Goal: Check status: Check status

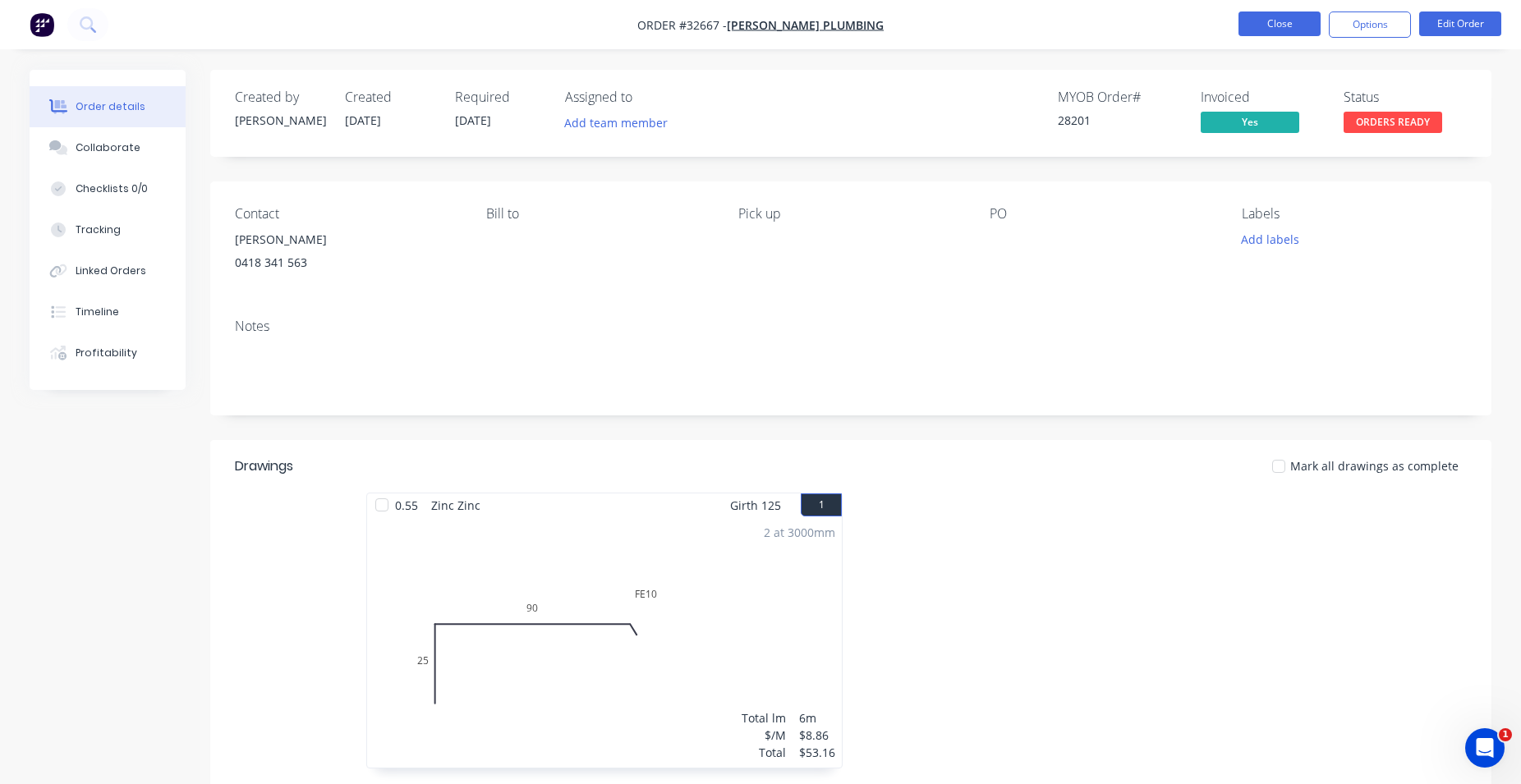
click at [1252, 27] on button "Close" at bounding box center [1279, 23] width 82 height 25
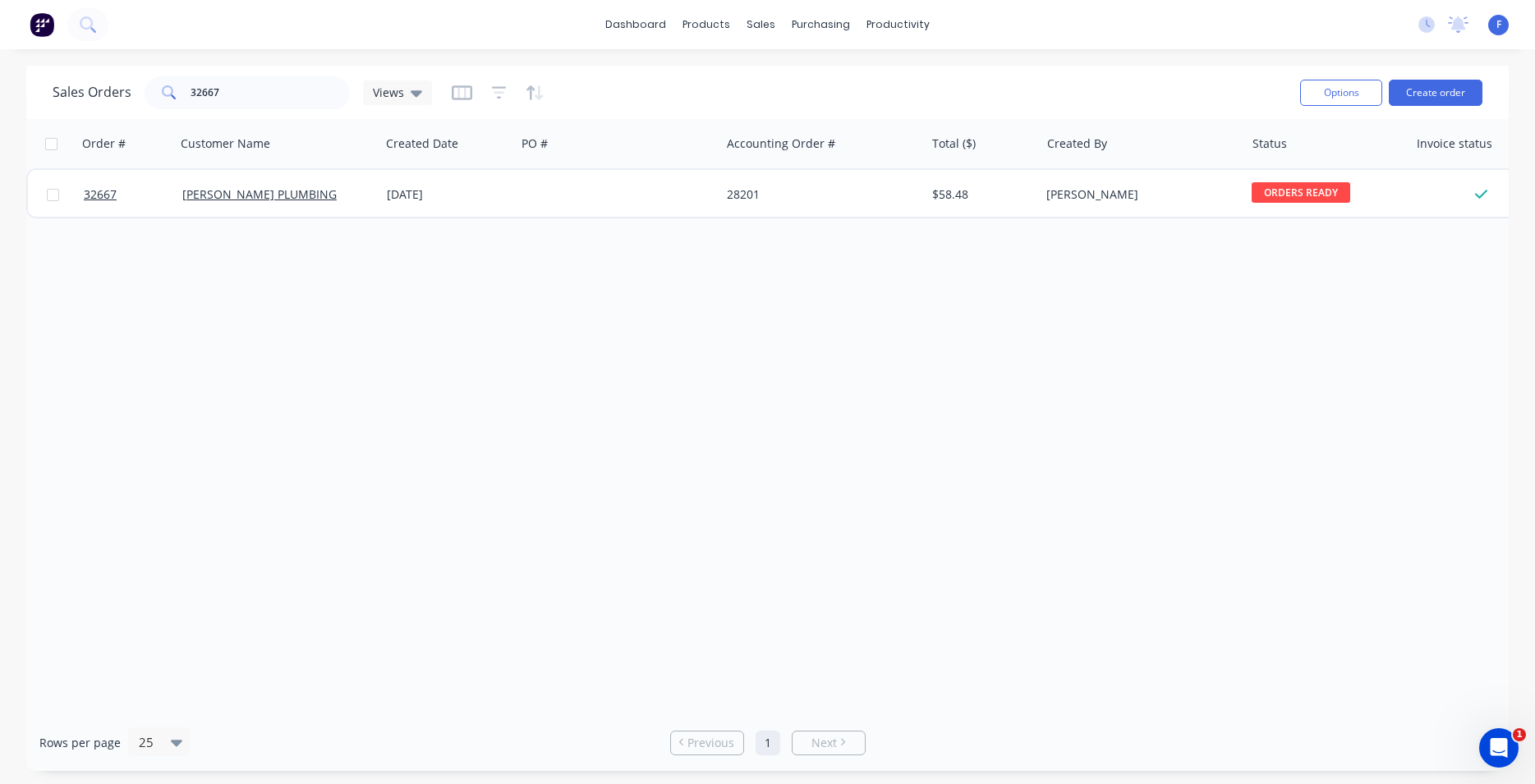
click at [37, 29] on img at bounding box center [41, 24] width 25 height 25
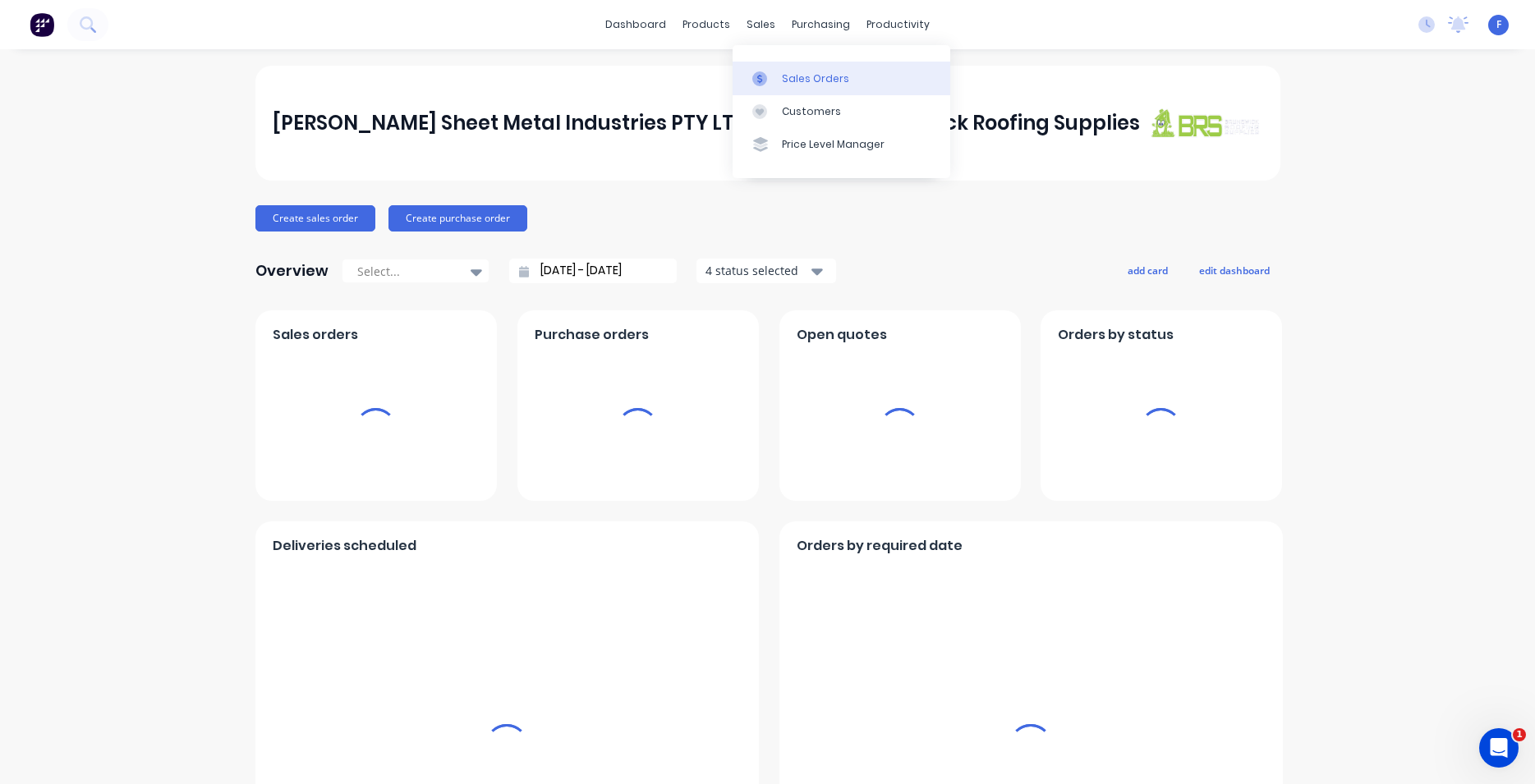
click at [818, 70] on link "Sales Orders" at bounding box center [842, 78] width 218 height 33
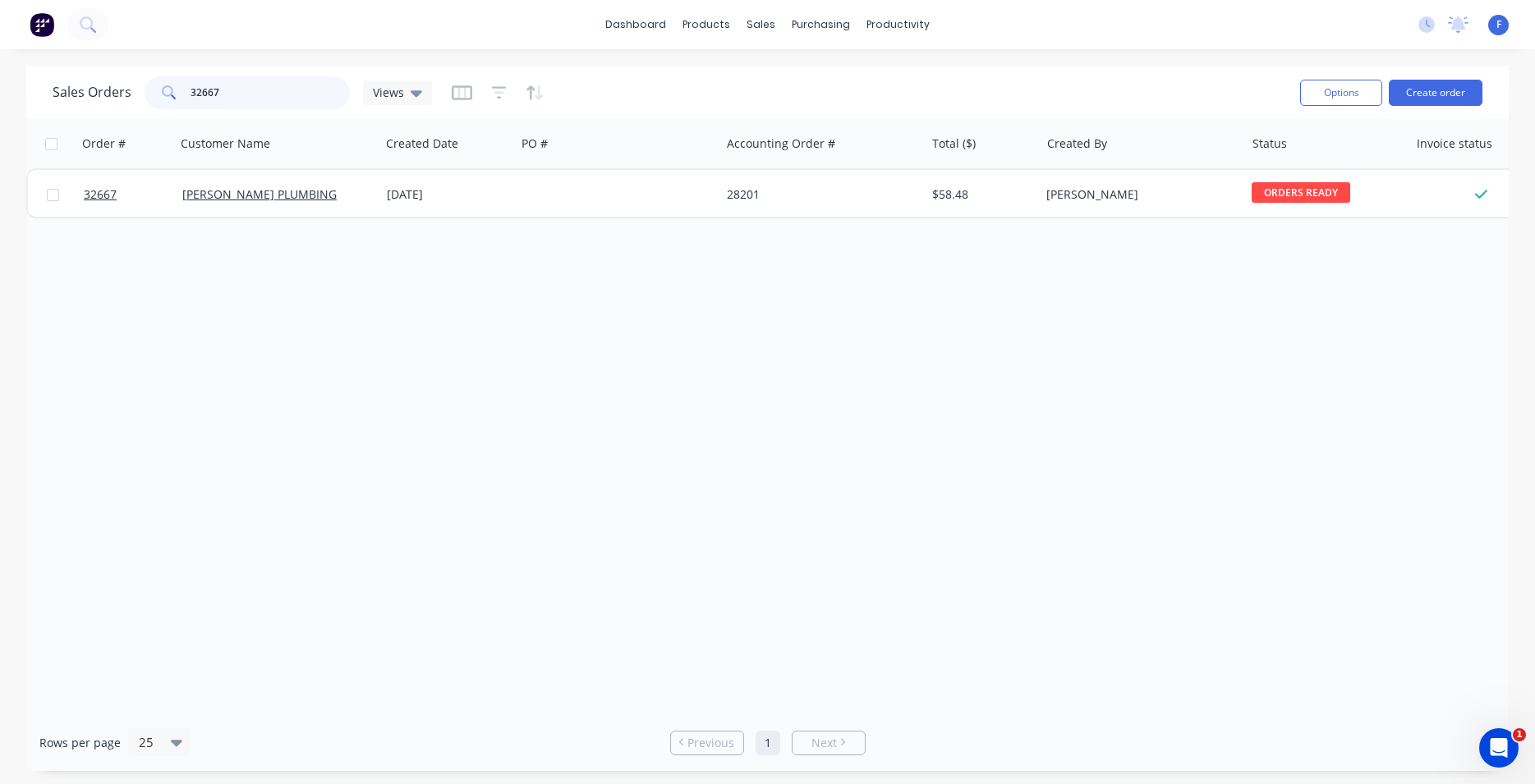
click at [302, 90] on input "32667" at bounding box center [270, 93] width 160 height 33
type input "3"
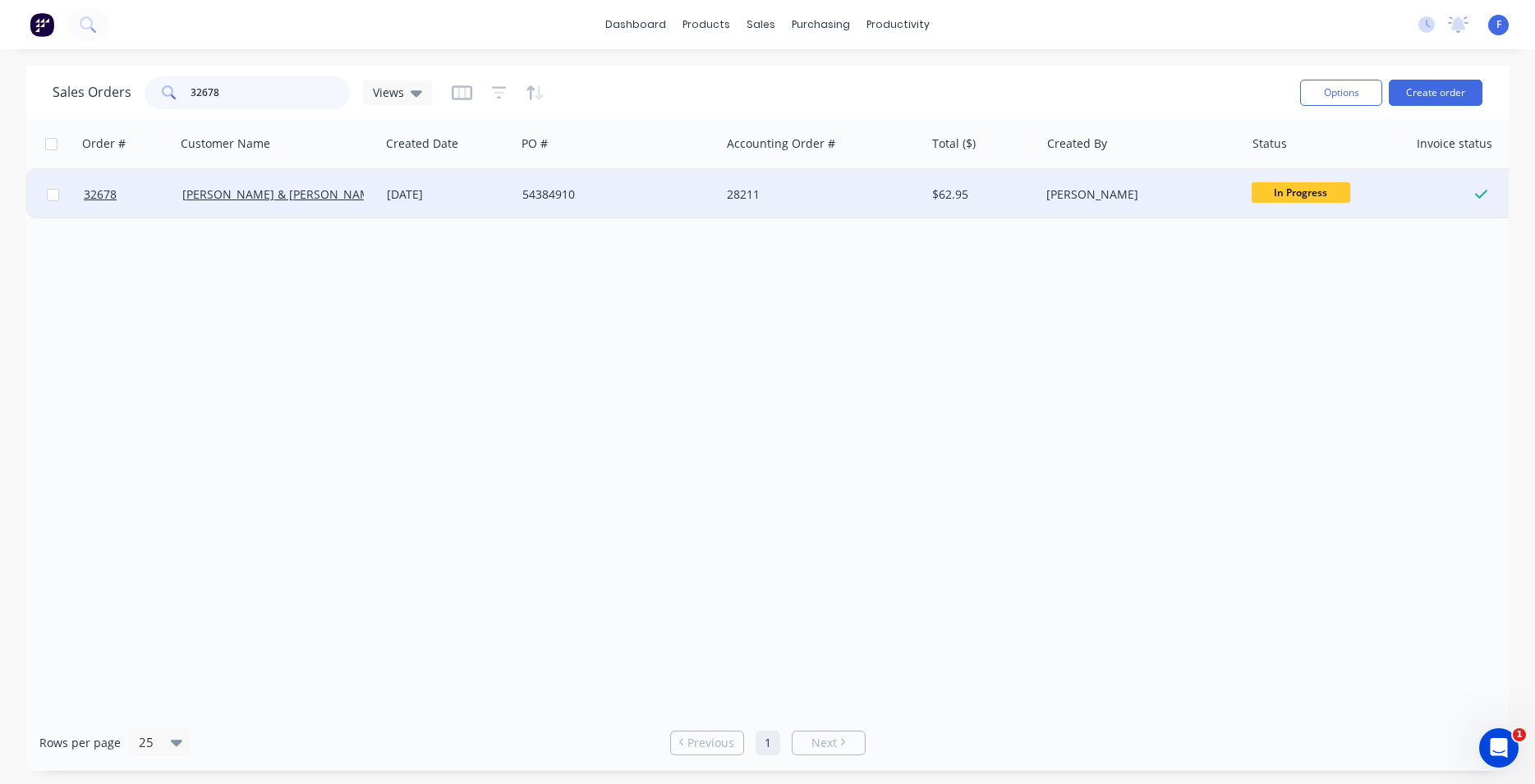
type input "32678"
click at [611, 200] on div "54384910" at bounding box center [613, 194] width 182 height 16
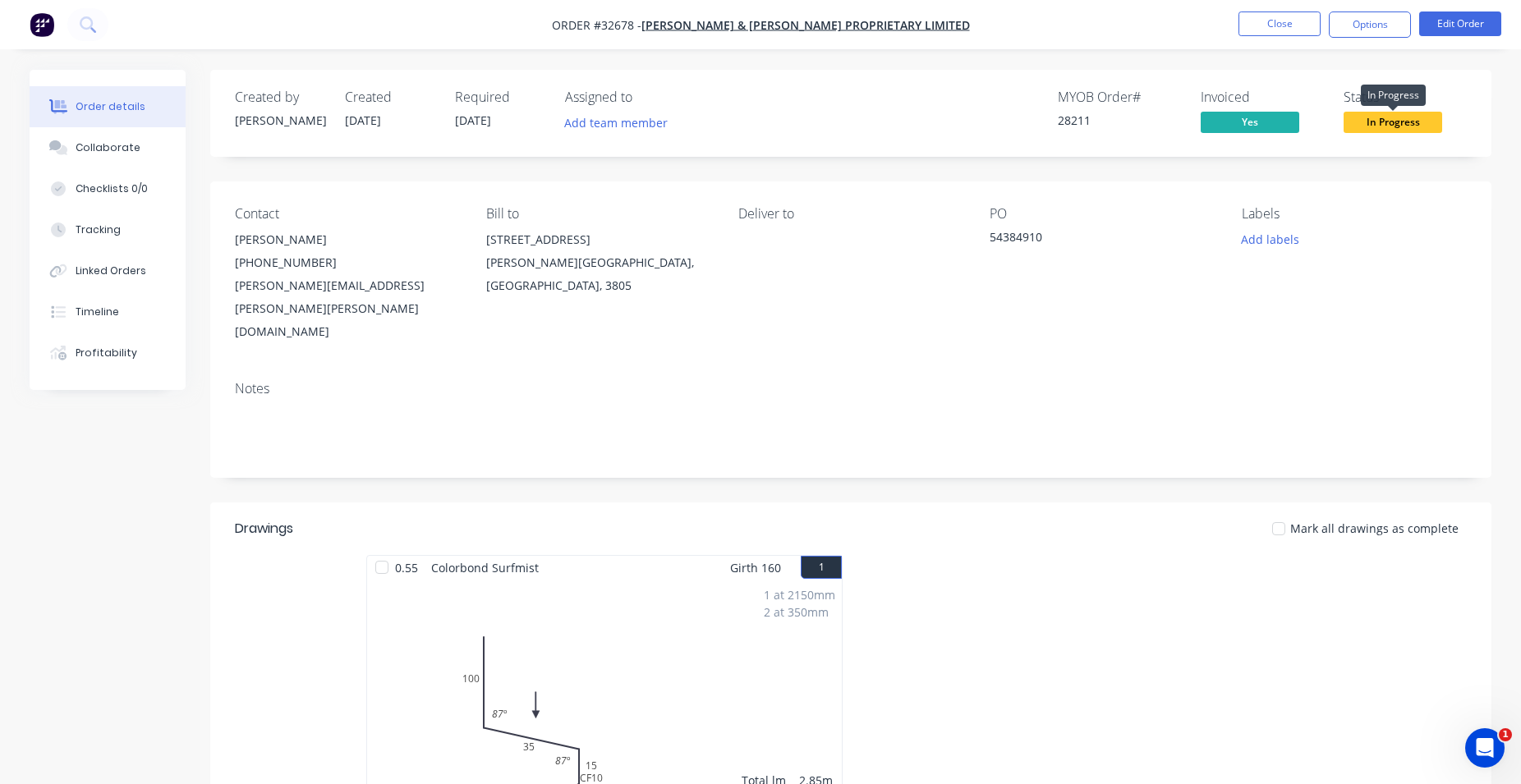
click at [1433, 125] on span "In Progress" at bounding box center [1392, 122] width 99 height 21
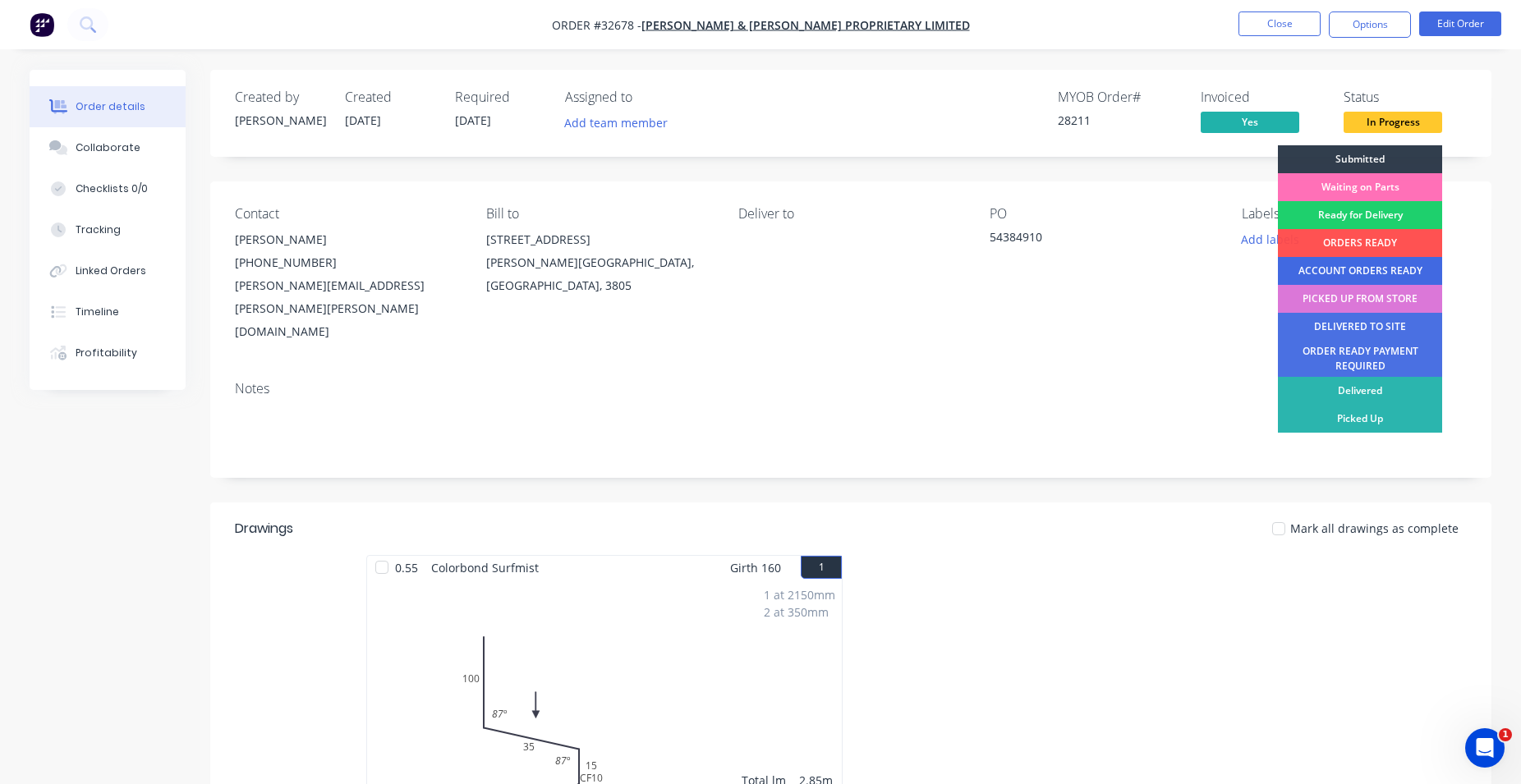
click at [1368, 269] on div "ACCOUNT ORDERS READY" at bounding box center [1359, 271] width 164 height 28
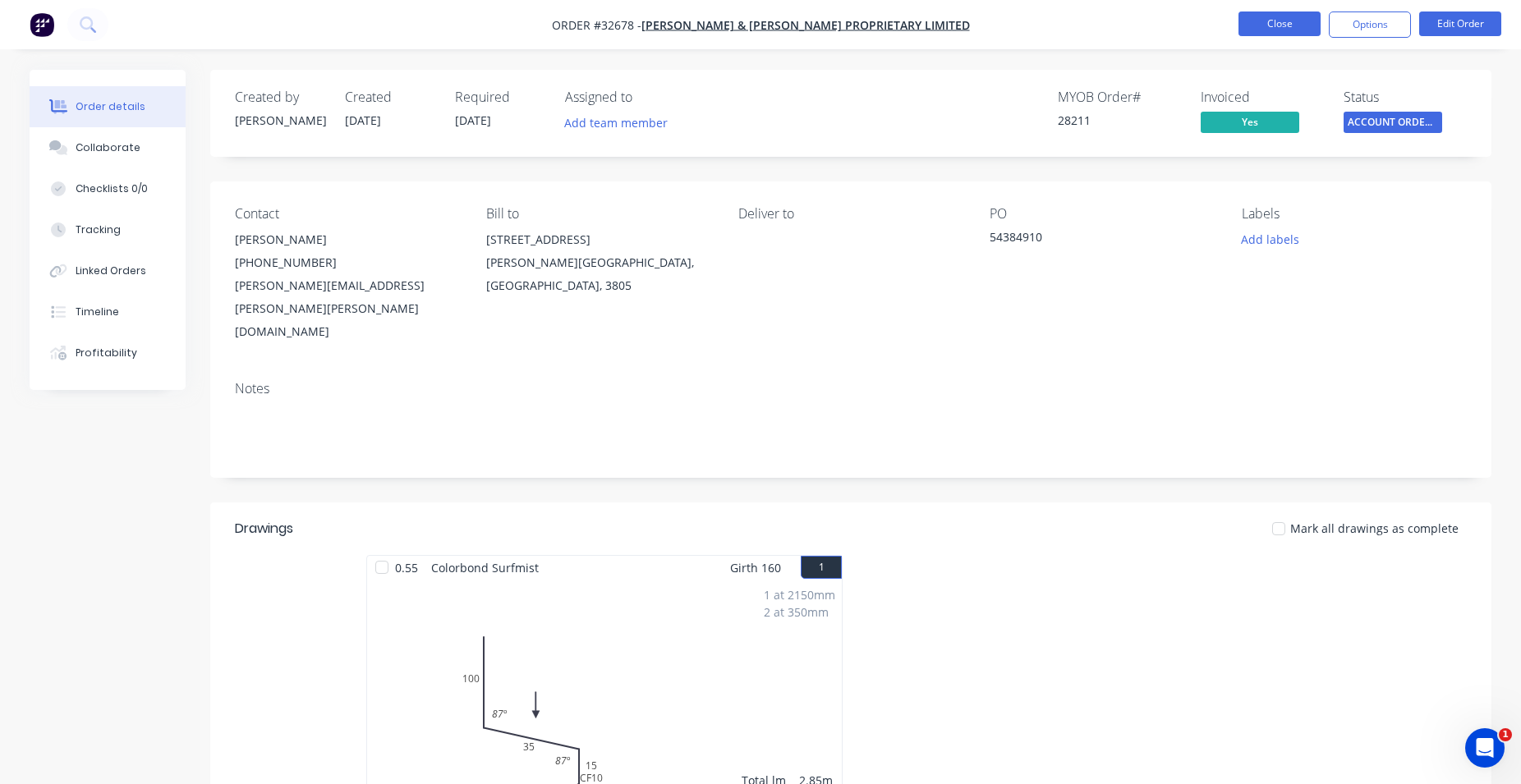
click at [1267, 32] on button "Close" at bounding box center [1279, 23] width 82 height 25
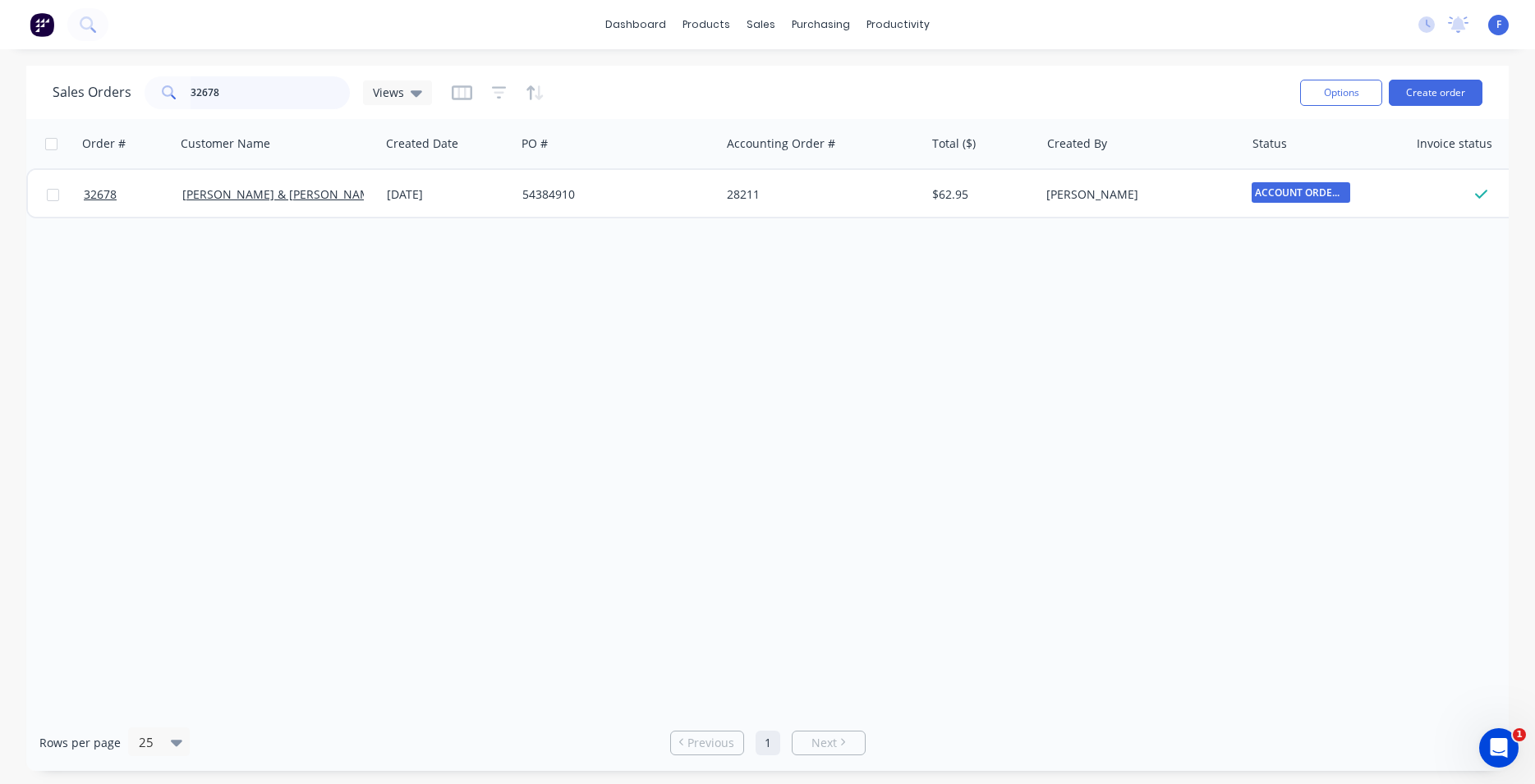
click at [282, 105] on input "32678" at bounding box center [270, 93] width 160 height 33
type input "3"
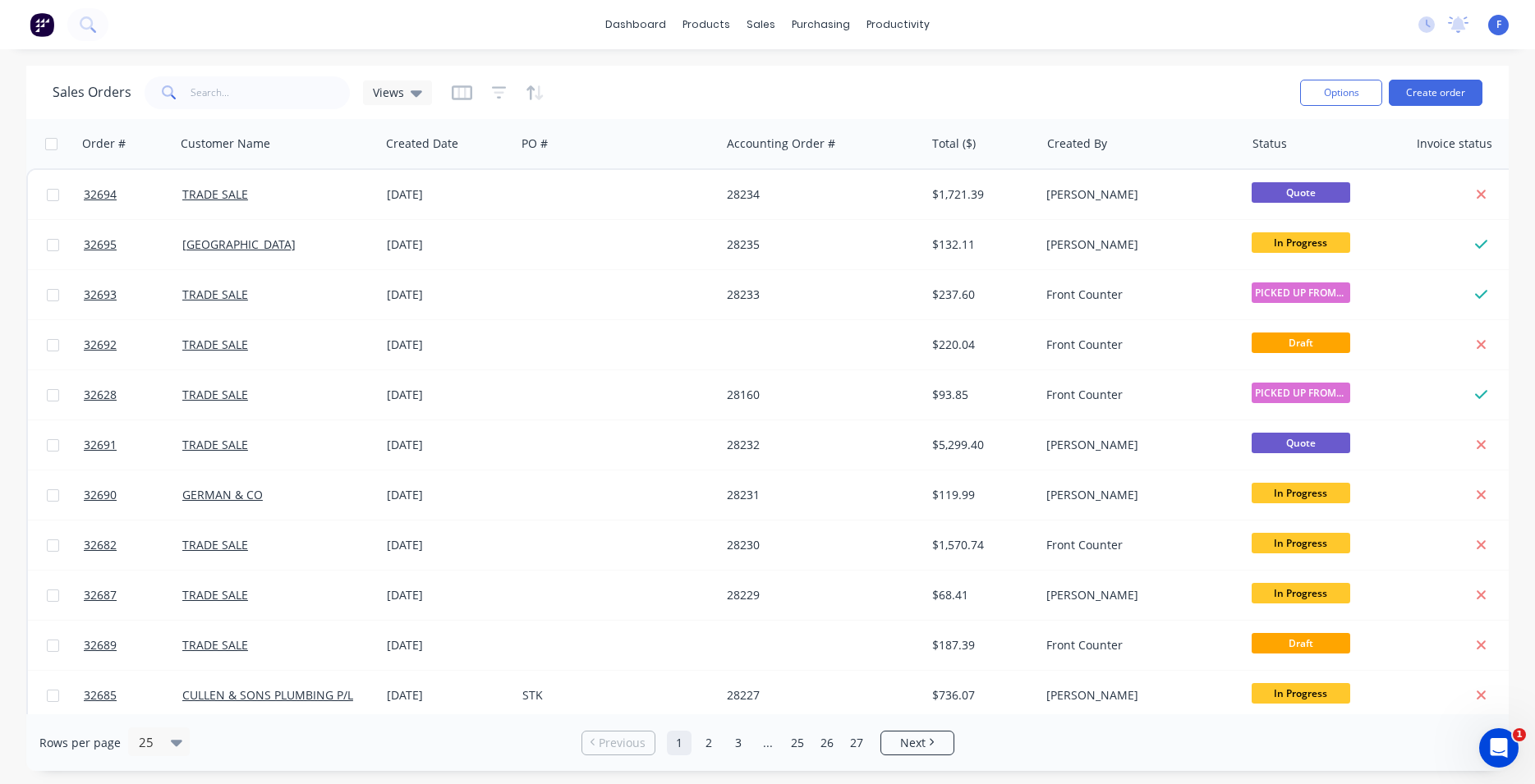
click at [36, 21] on img at bounding box center [41, 24] width 25 height 25
